Goal: Complete application form

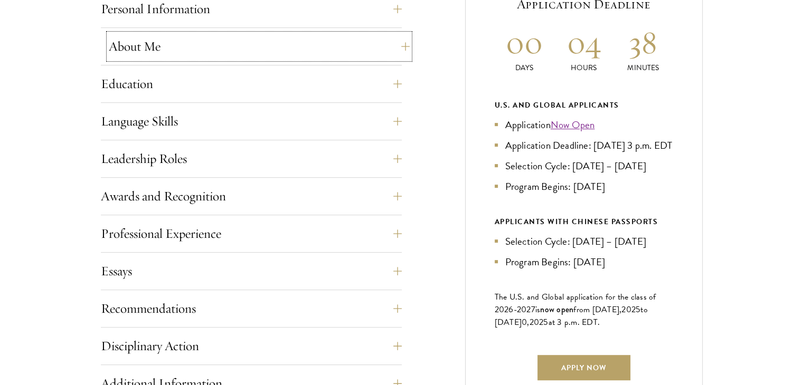
click at [212, 41] on button "About Me" at bounding box center [259, 46] width 301 height 25
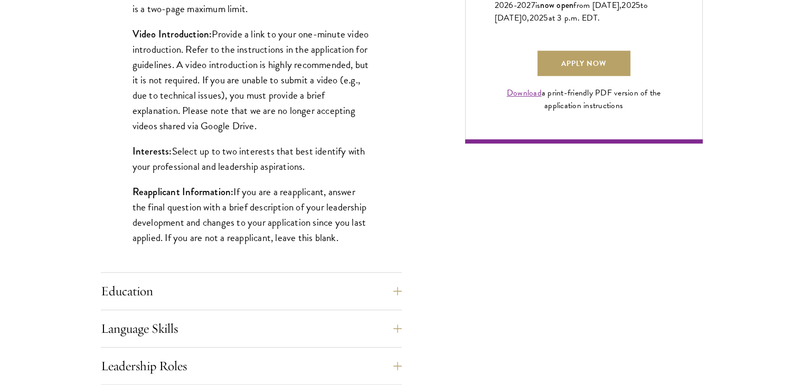
scroll to position [807, 0]
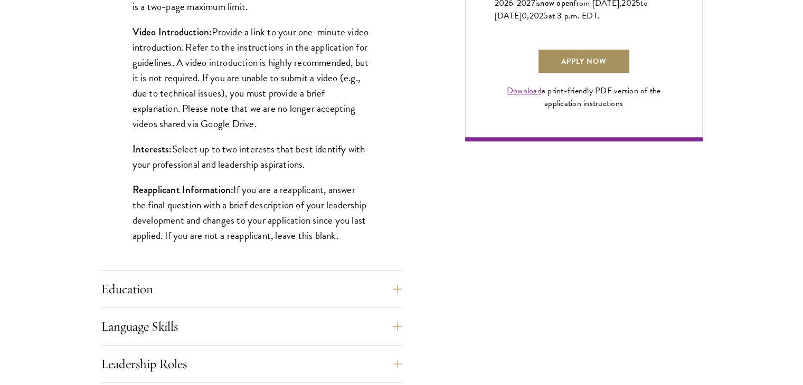
click at [593, 74] on link "Apply Now" at bounding box center [584, 61] width 93 height 25
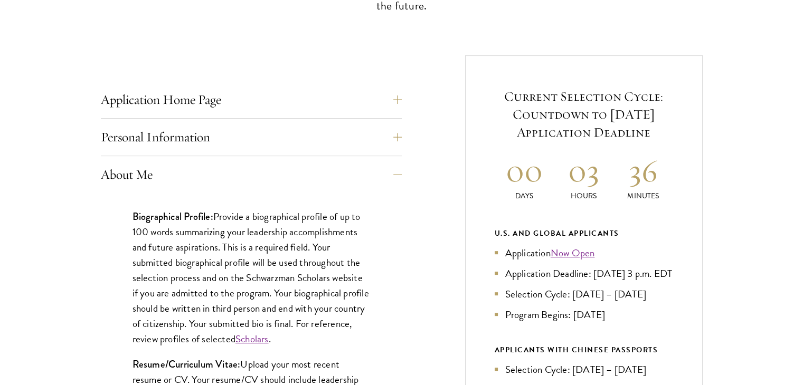
scroll to position [372, 0]
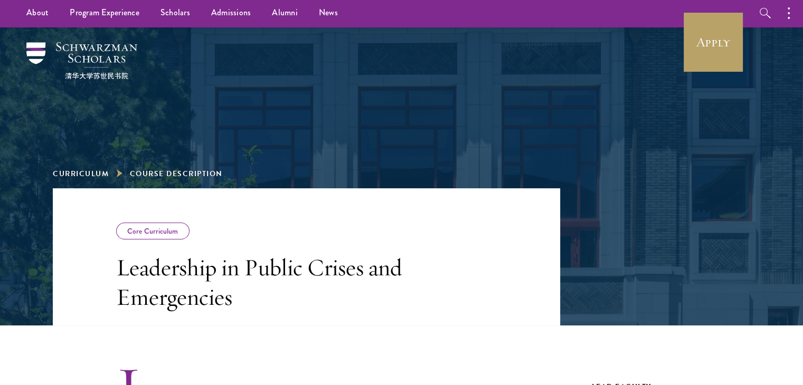
drag, startPoint x: 0, startPoint y: 0, endPoint x: 351, endPoint y: 181, distance: 394.8
click at [353, 175] on div "Curriculum Course Description" at bounding box center [402, 107] width 698 height 161
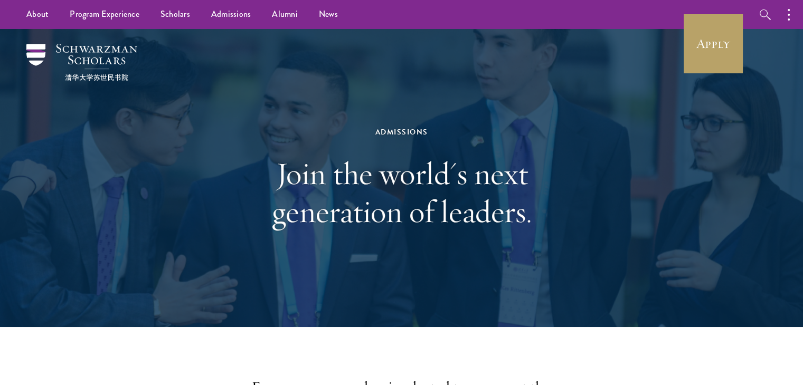
click at [377, 32] on div "Admissions Join the world's next generation of leaders." at bounding box center [402, 178] width 698 height 298
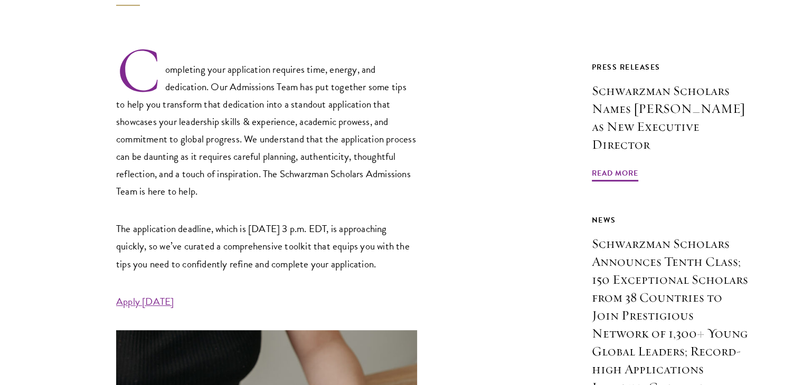
scroll to position [356, 0]
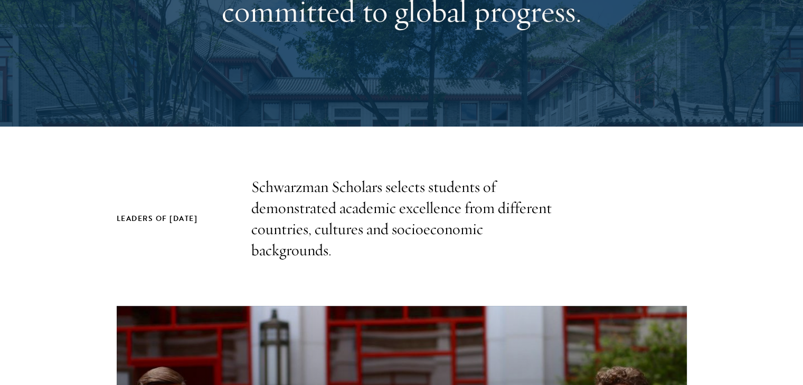
scroll to position [240, 0]
